Goal: Task Accomplishment & Management: Use online tool/utility

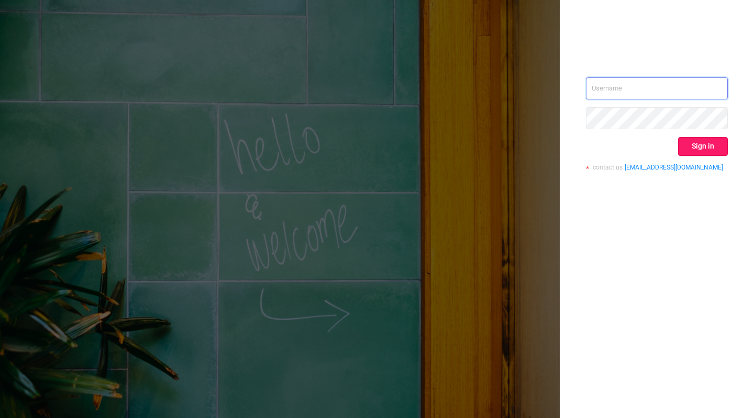
type input "tosh@buzzoola.com"
click at [724, 143] on button "Sign in" at bounding box center [703, 146] width 50 height 19
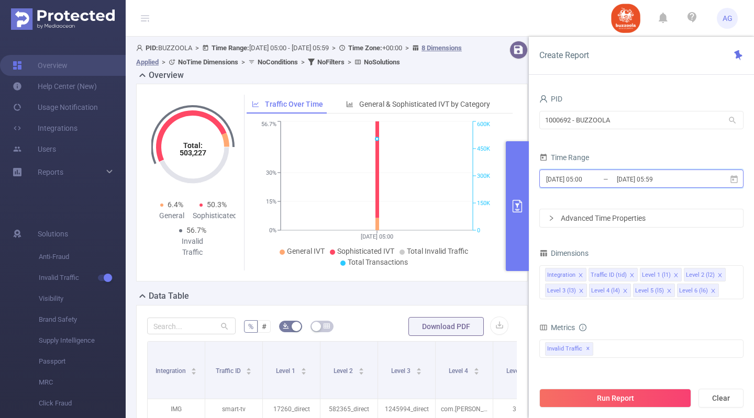
click at [731, 183] on icon at bounding box center [733, 179] width 7 height 8
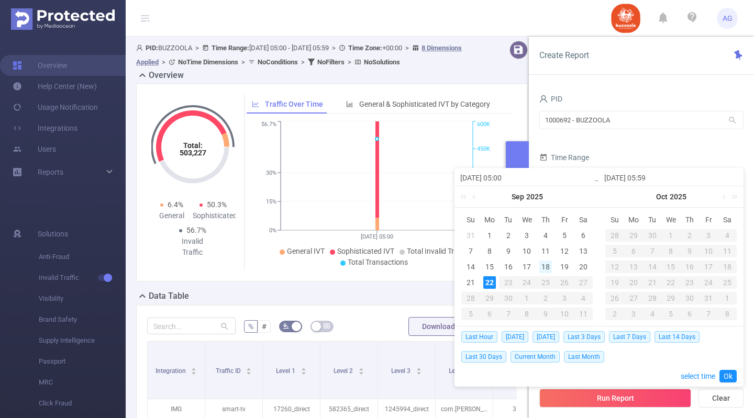
click at [542, 265] on div "18" at bounding box center [545, 267] width 13 height 13
click at [581, 269] on div "20" at bounding box center [583, 267] width 13 height 13
type input "[DATE] 05:00"
type input "2025-09-20 05:59"
type input "[DATE] 05:00"
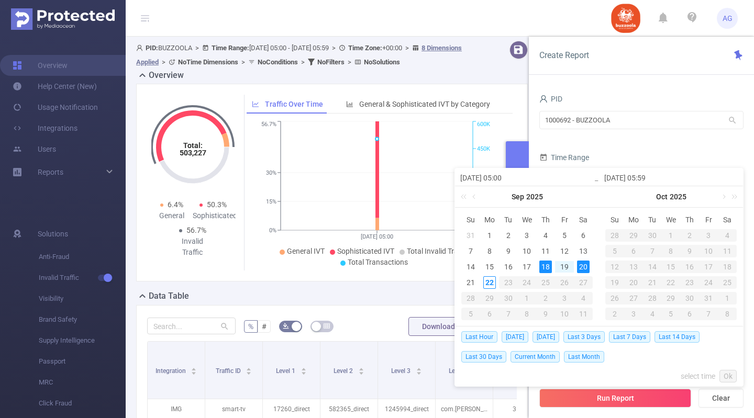
type input "2025-09-20 05:59"
click at [544, 266] on div "18" at bounding box center [545, 267] width 13 height 13
click at [469, 282] on div "21" at bounding box center [470, 282] width 13 height 13
type input "[DATE] 05:59"
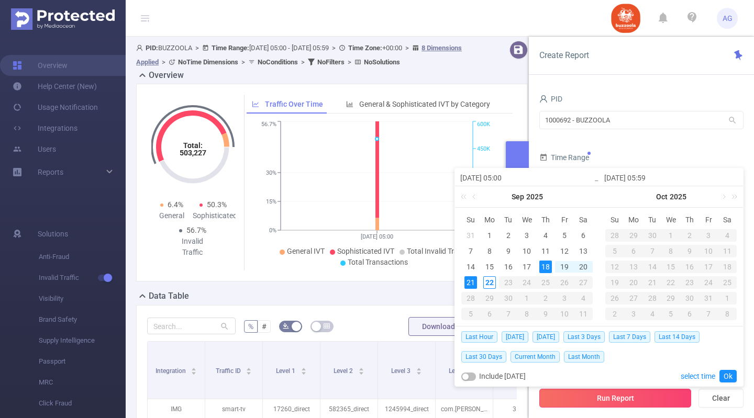
click at [609, 393] on button "Run Report" at bounding box center [615, 398] width 152 height 19
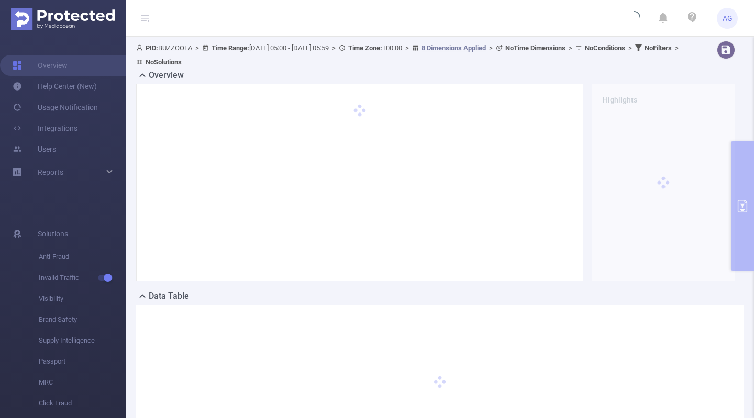
click at [739, 186] on div "PID: BUZZOOLA > Time Range: 2025-09-18 05:00 - 2025-09-21 05:59 > Time Zone: +0…" at bounding box center [440, 260] width 628 height 447
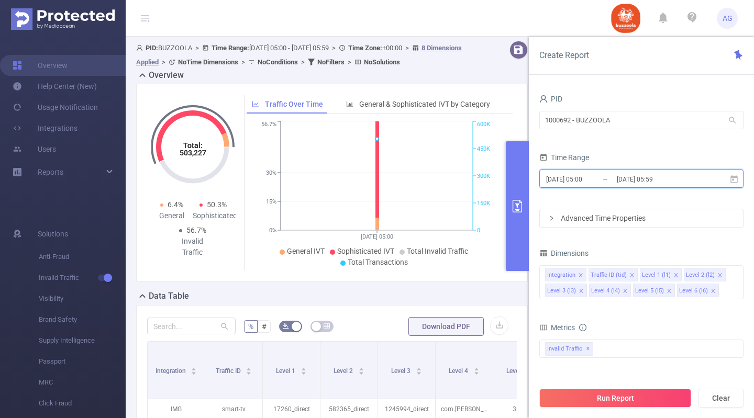
click at [735, 180] on icon at bounding box center [733, 179] width 9 height 9
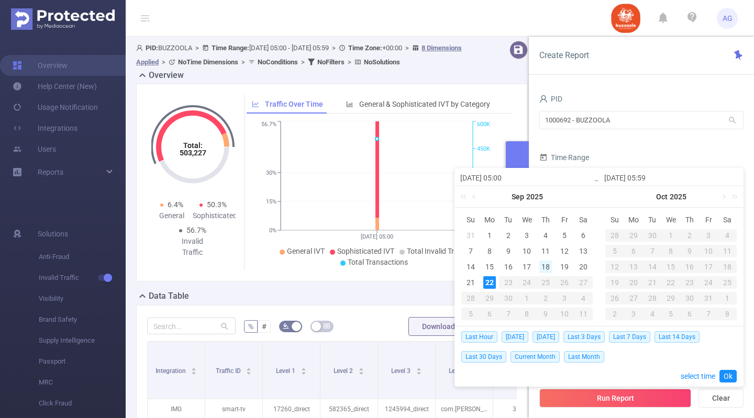
click at [545, 266] on div "18" at bounding box center [545, 267] width 13 height 13
click at [467, 285] on div "21" at bounding box center [470, 282] width 13 height 13
type input "[DATE] 05:00"
type input "[DATE] 05:59"
type input "[DATE] 05:00"
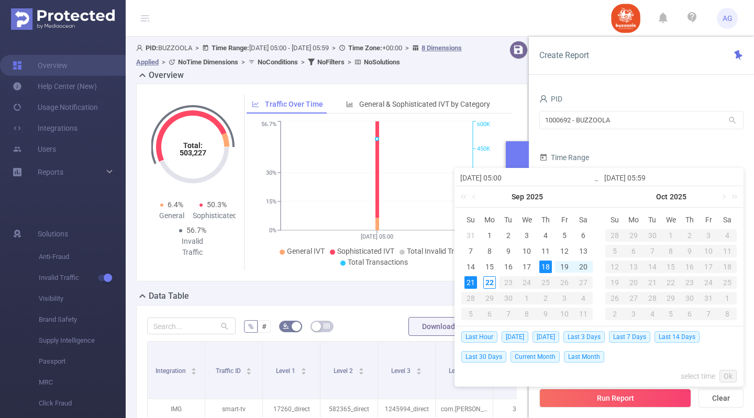
type input "[DATE] 05:59"
click at [725, 373] on link "Ok" at bounding box center [727, 376] width 17 height 13
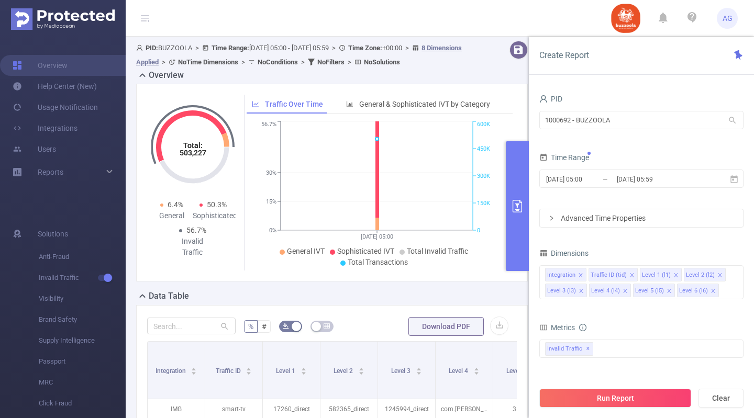
click at [632, 215] on div "Advanced Time Properties" at bounding box center [641, 218] width 203 height 18
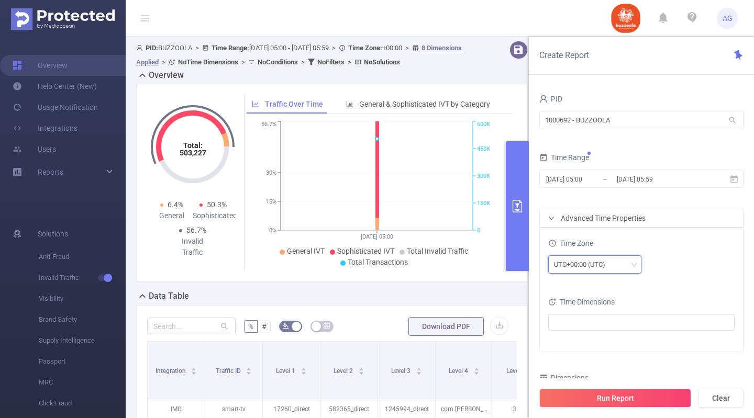
click at [609, 264] on div "UTC+00:00 (UTC)" at bounding box center [583, 264] width 59 height 17
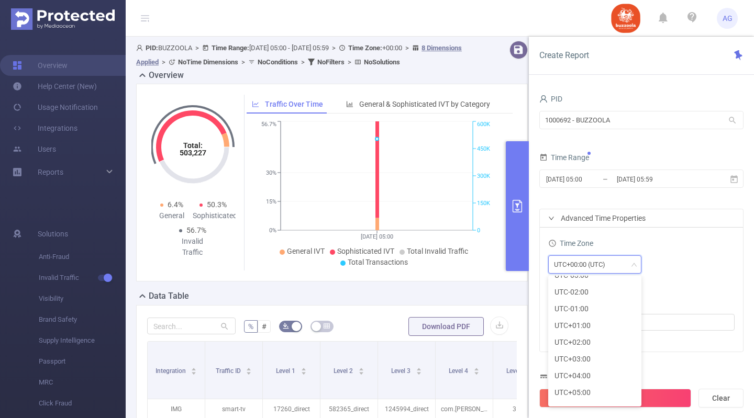
scroll to position [202, 0]
click at [579, 354] on li "UTC+03:00" at bounding box center [594, 353] width 93 height 17
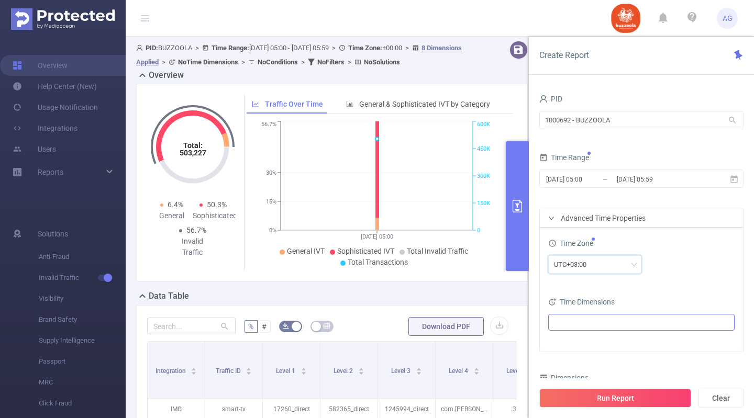
click at [617, 325] on ul at bounding box center [637, 323] width 172 height 16
click at [565, 338] on span at bounding box center [567, 342] width 8 height 8
click at [656, 297] on div "Time Dimensions" at bounding box center [641, 303] width 186 height 17
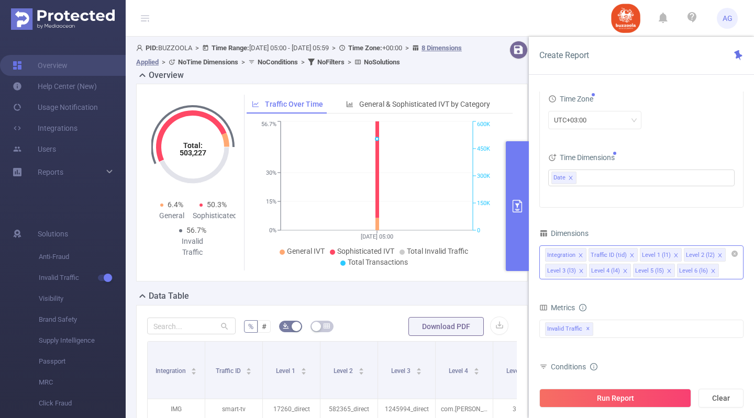
click at [580, 254] on icon "icon: close" at bounding box center [580, 255] width 5 height 5
click at [588, 254] on icon "icon: close" at bounding box center [588, 255] width 5 height 5
click at [667, 273] on div "Level 1 (l1) Level 2 (l2) Level 3 (l3) Level 4 (l4) Level 5 (l5) Level 6 (l6)" at bounding box center [641, 263] width 204 height 34
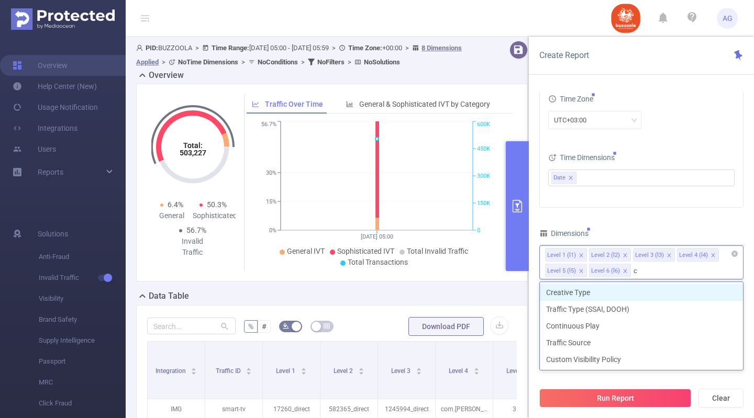
type input "cre"
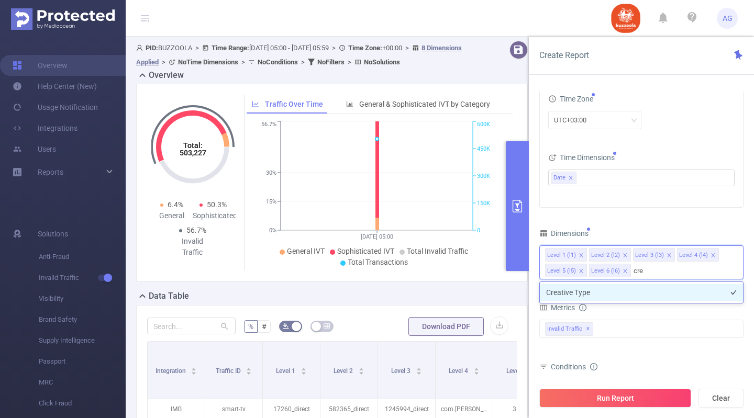
click at [661, 293] on li "Creative Type" at bounding box center [641, 292] width 203 height 17
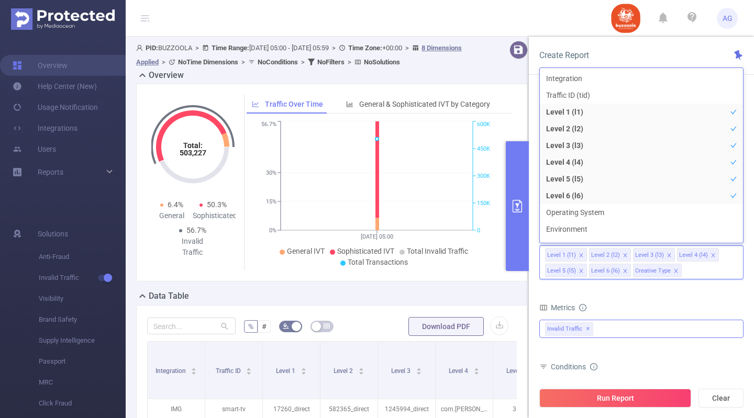
click at [629, 331] on div "Invalid Traffic ✕" at bounding box center [641, 329] width 204 height 18
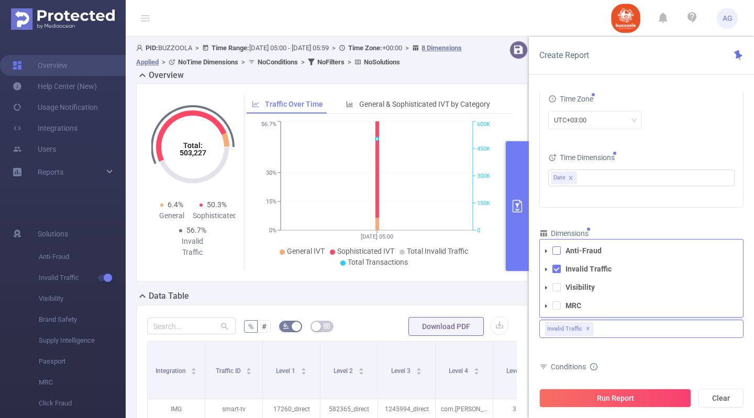
click at [558, 254] on span at bounding box center [556, 251] width 8 height 8
click at [556, 293] on li "Visibility" at bounding box center [641, 288] width 203 height 14
click at [556, 290] on span at bounding box center [556, 287] width 8 height 8
click at [558, 300] on li "MRC" at bounding box center [641, 306] width 203 height 14
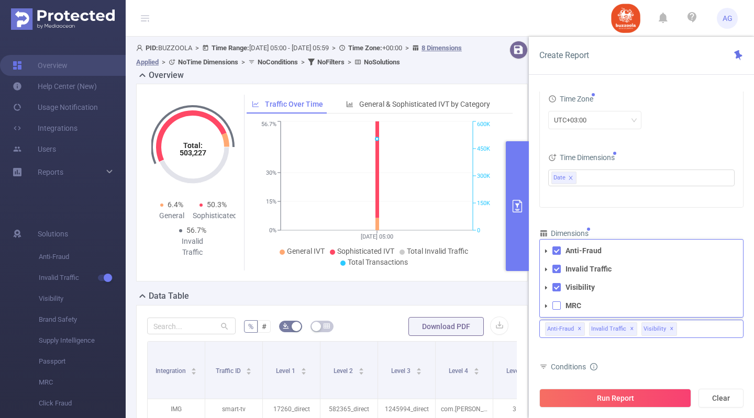
click at [557, 307] on span at bounding box center [556, 306] width 8 height 8
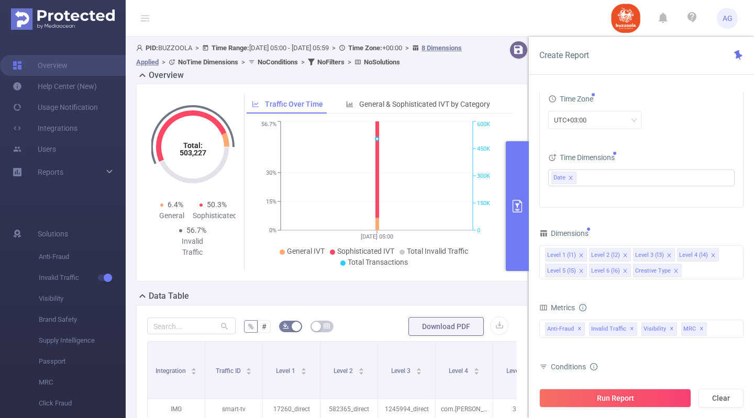
click at [652, 347] on div "bp_total brand-safety brand_is_solution bp_adult bp_arms bp_crime bp_death_inju…" at bounding box center [641, 335] width 204 height 31
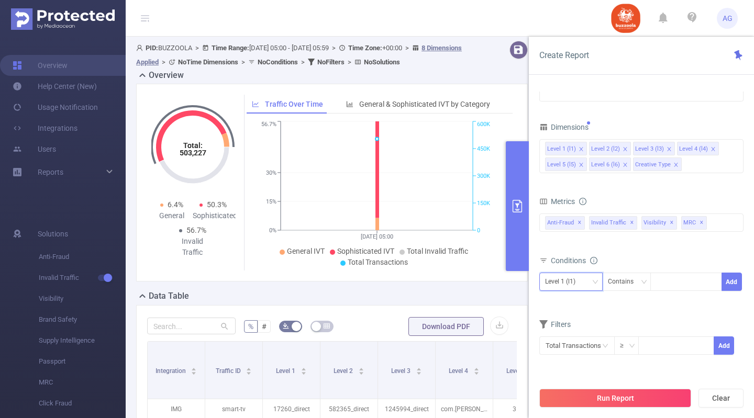
click at [583, 284] on div "Level 1 (l1)" at bounding box center [571, 281] width 52 height 17
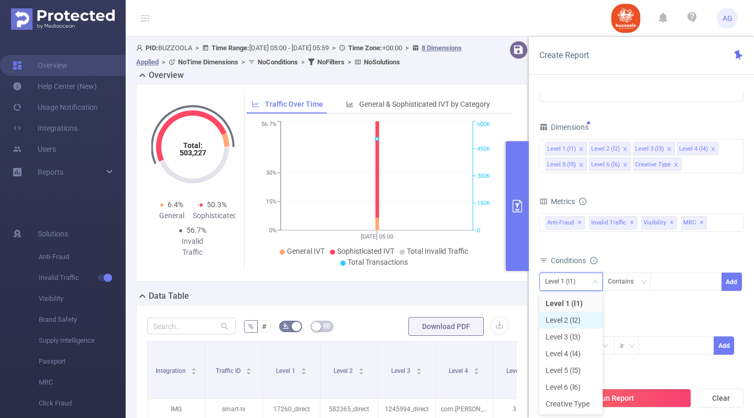
click at [579, 318] on li "Level 2 (l2)" at bounding box center [570, 320] width 63 height 17
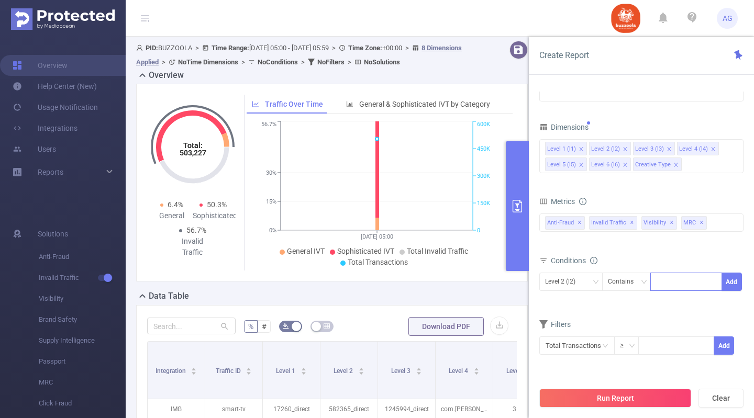
click at [678, 279] on div at bounding box center [686, 281] width 60 height 17
paste input "590852"
type input "590852"
click at [687, 307] on li "590852" at bounding box center [686, 303] width 72 height 17
click at [727, 284] on button "Add" at bounding box center [731, 282] width 20 height 18
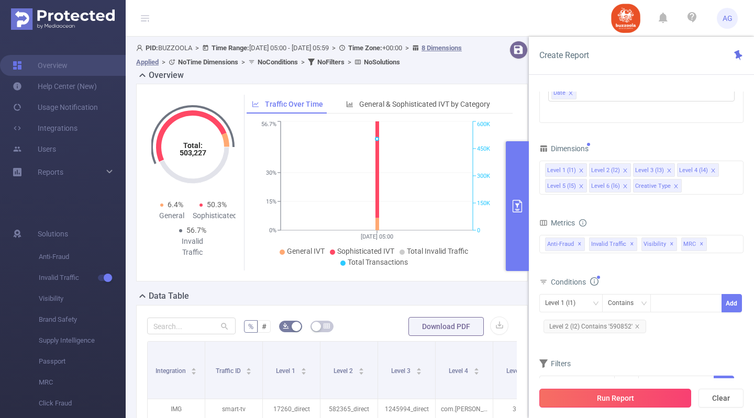
click at [627, 397] on button "Run Report" at bounding box center [615, 398] width 152 height 19
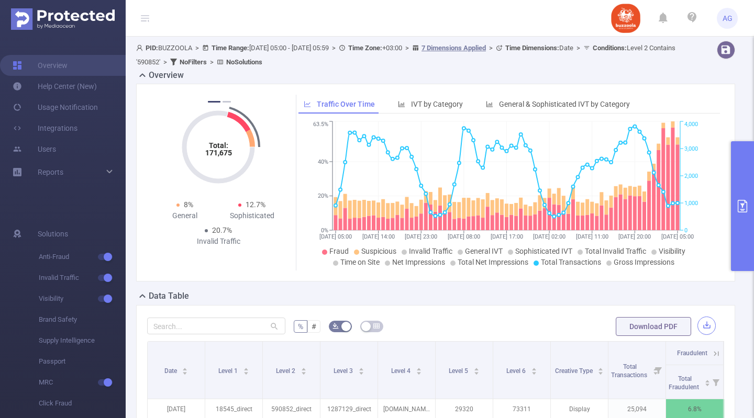
click at [697, 328] on button "button" at bounding box center [706, 326] width 18 height 18
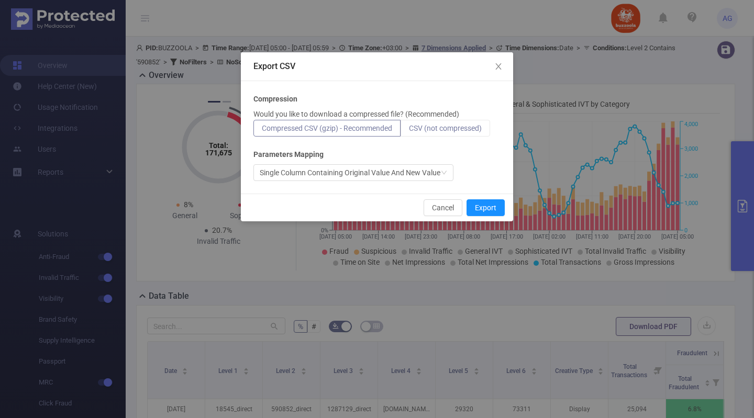
click at [455, 134] on label "CSV (not compressed)" at bounding box center [445, 128] width 90 height 17
click at [409, 131] on input "CSV (not compressed)" at bounding box center [409, 131] width 0 height 0
click at [485, 204] on button "Export" at bounding box center [485, 207] width 38 height 17
